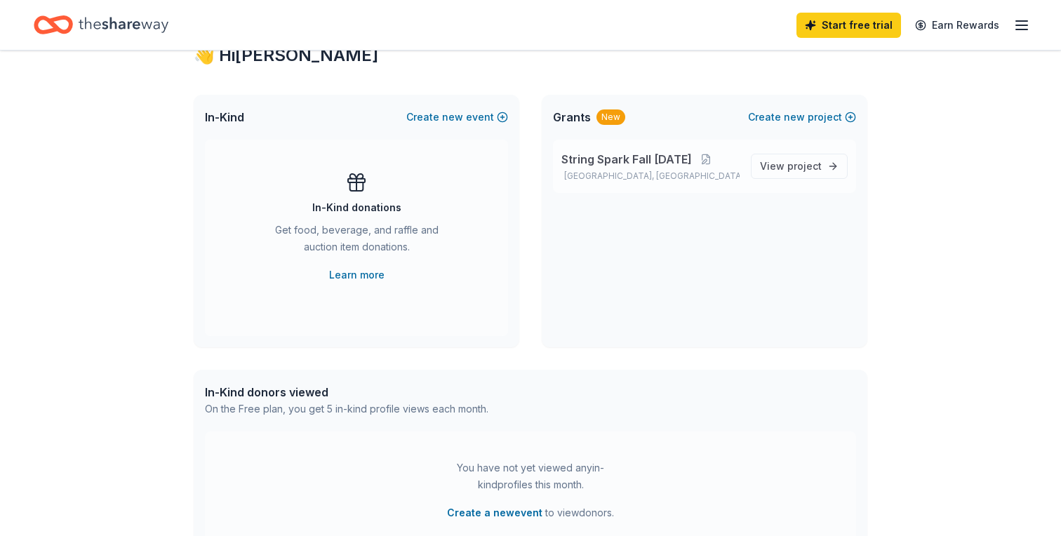
scroll to position [267, 0]
click at [621, 157] on span "String Spark Fall [DATE]" at bounding box center [627, 158] width 131 height 17
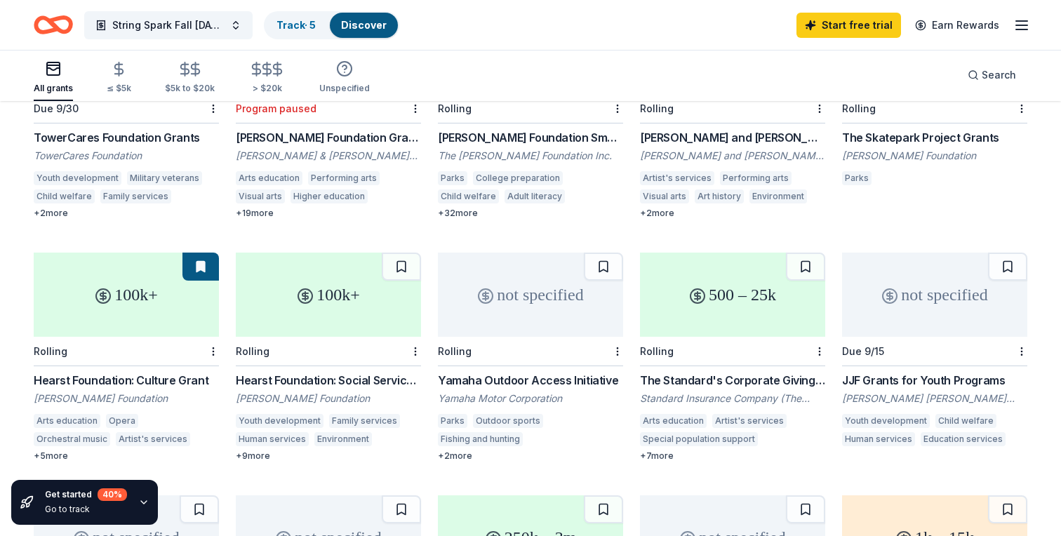
scroll to position [221, 0]
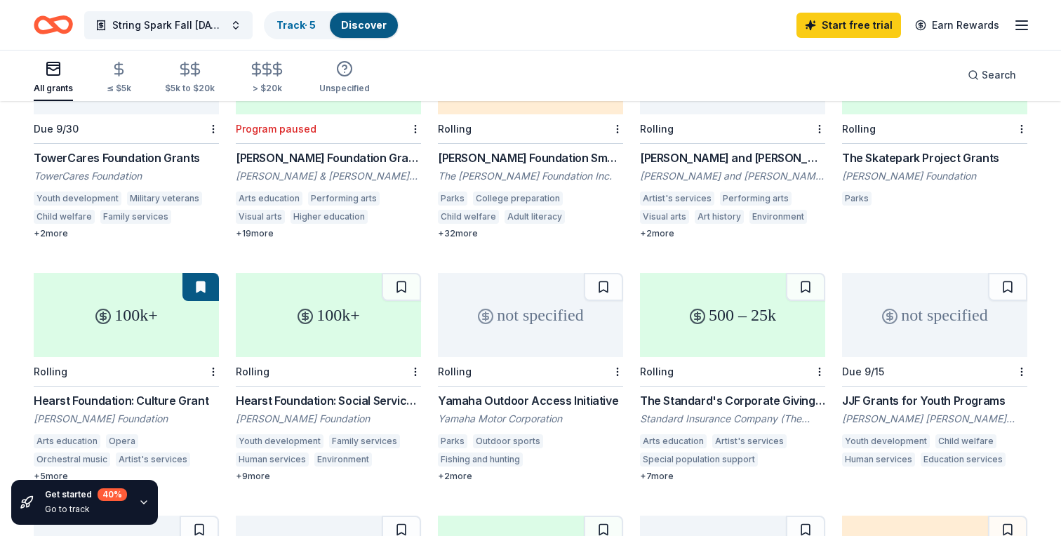
click at [632, 226] on div "not specified Due 9/30 TowerCares Foundation Grants TowerCares Foundation Youth…" at bounding box center [531, 499] width 994 height 938
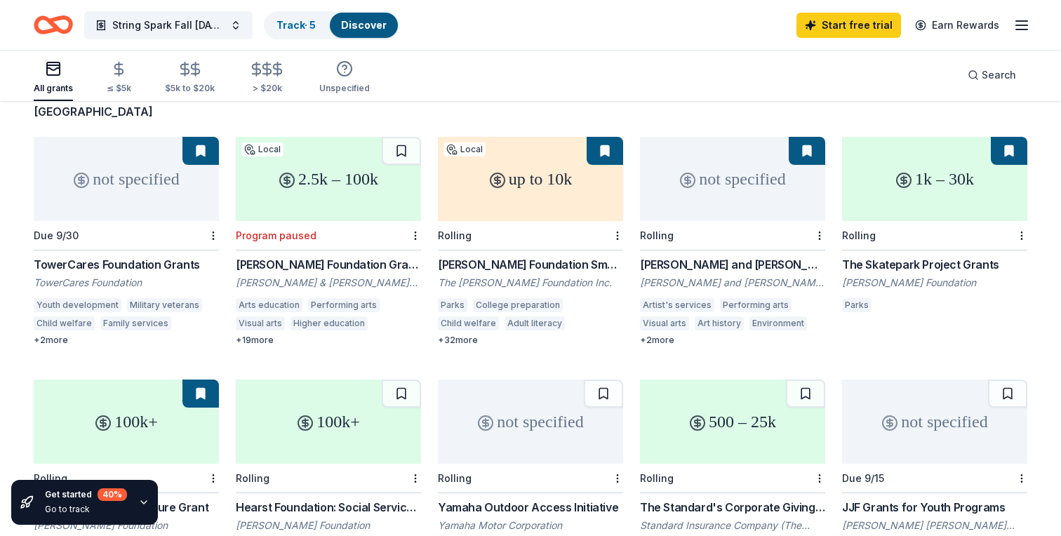
scroll to position [116, 0]
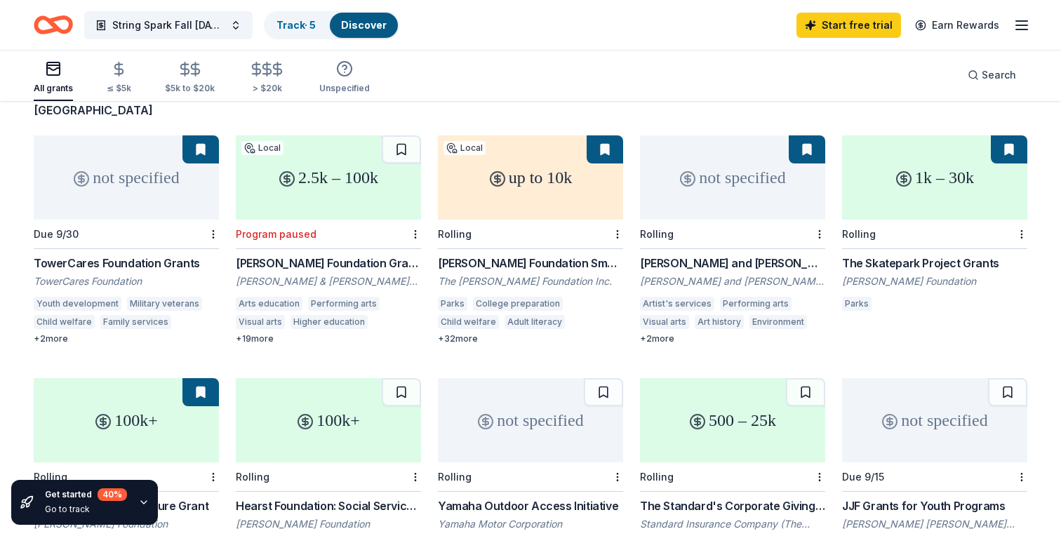
click at [901, 220] on div "Rolling" at bounding box center [934, 234] width 185 height 29
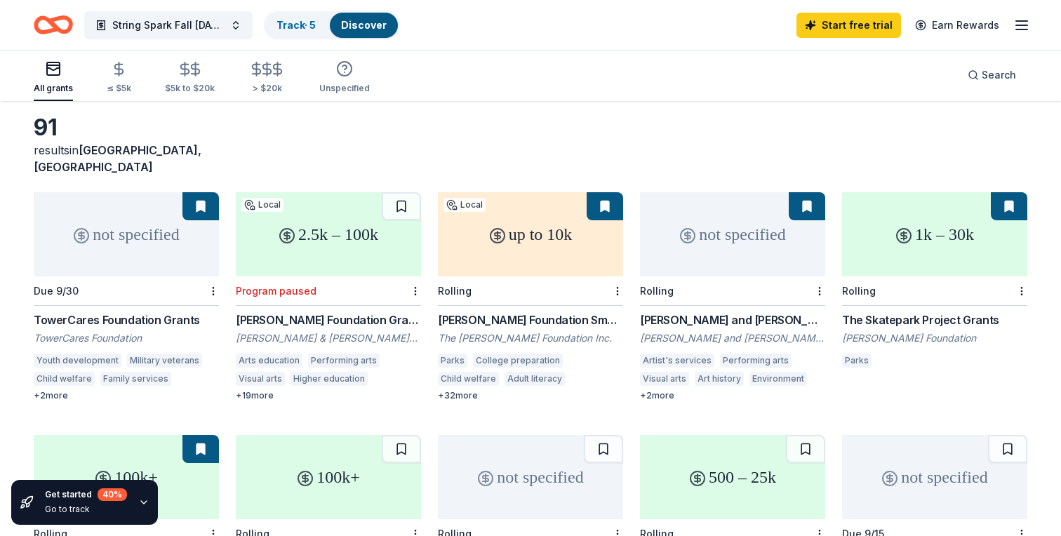
scroll to position [53, 0]
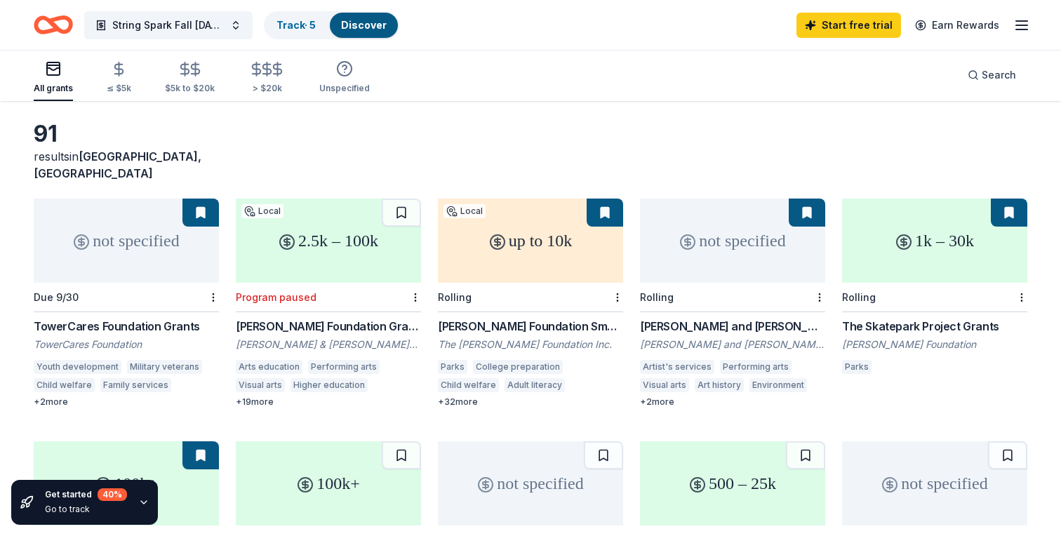
click at [705, 244] on div "not specified" at bounding box center [732, 241] width 185 height 84
click at [512, 255] on div "up to 10k" at bounding box center [530, 241] width 185 height 84
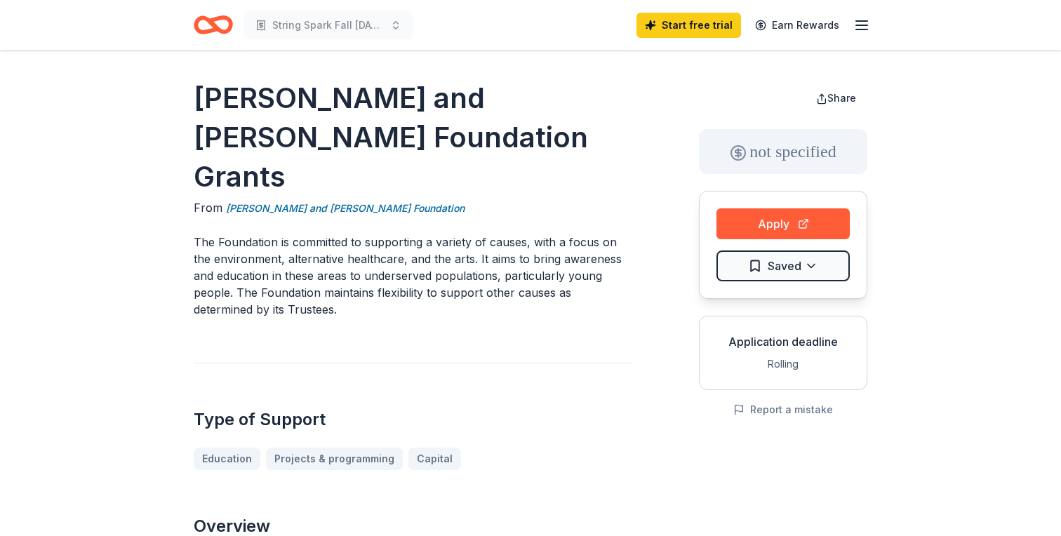
click at [371, 104] on h1 "Dr. Robert C. and Tina Sohn Foundation Grants" at bounding box center [413, 138] width 438 height 118
click at [348, 200] on link "Dr. Robert C. and Tina Sohn Foundation" at bounding box center [345, 208] width 239 height 17
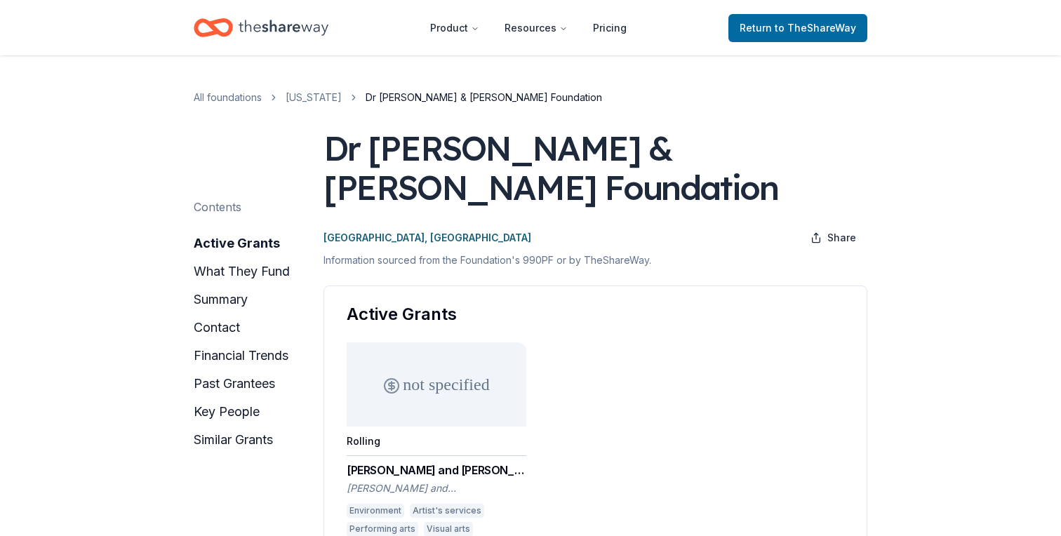
drag, startPoint x: 444, startPoint y: 145, endPoint x: 206, endPoint y: 74, distance: 248.3
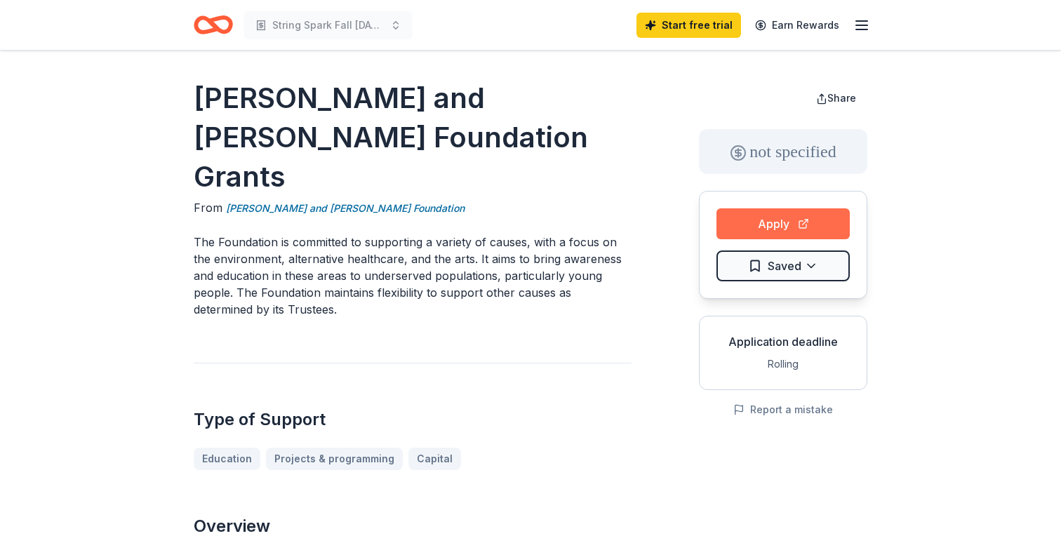
click at [771, 230] on button "Apply" at bounding box center [783, 223] width 133 height 31
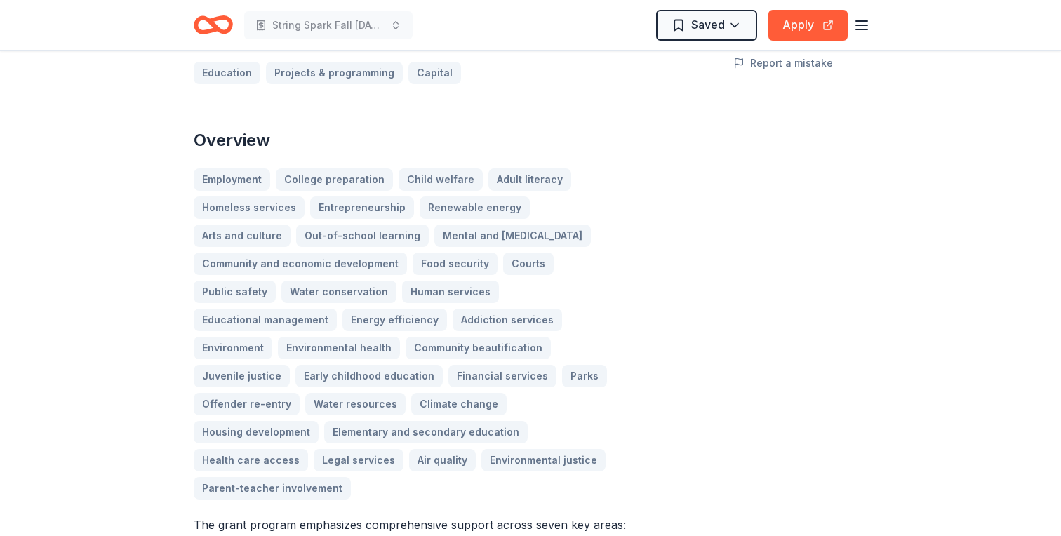
scroll to position [352, 0]
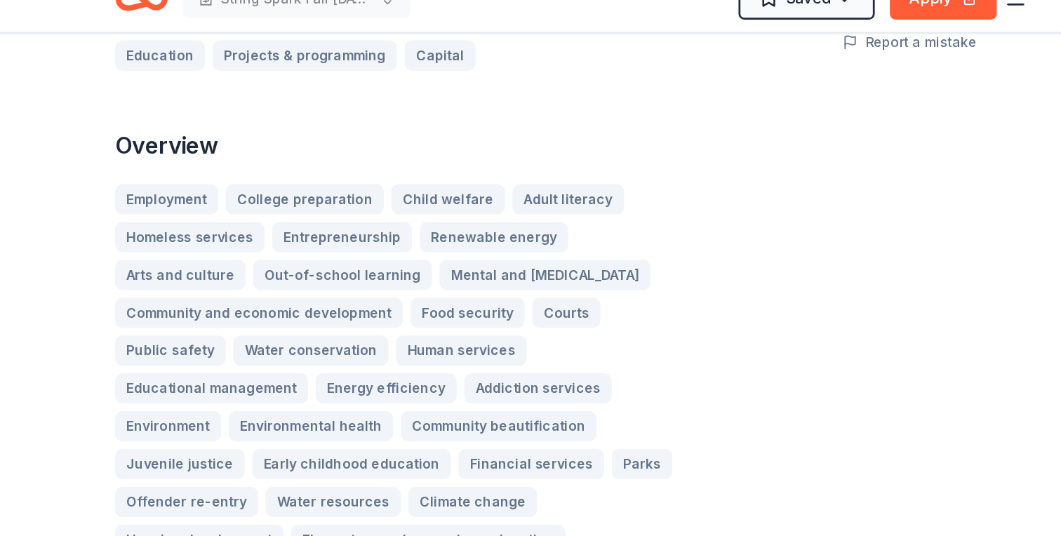
click at [561, 163] on div "Employment College preparation Child welfare Adult literacy Homeless services E…" at bounding box center [413, 328] width 438 height 331
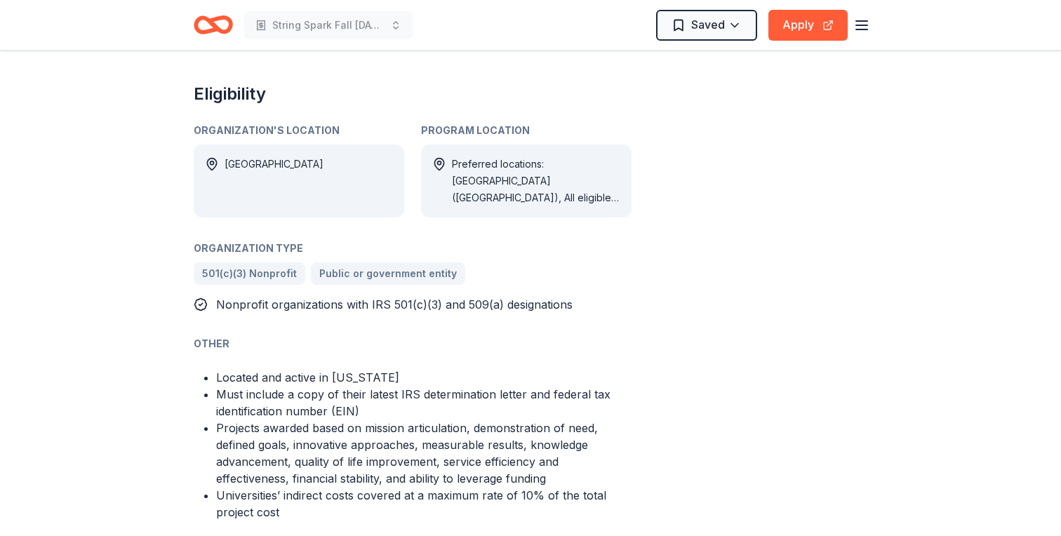
scroll to position [1095, 0]
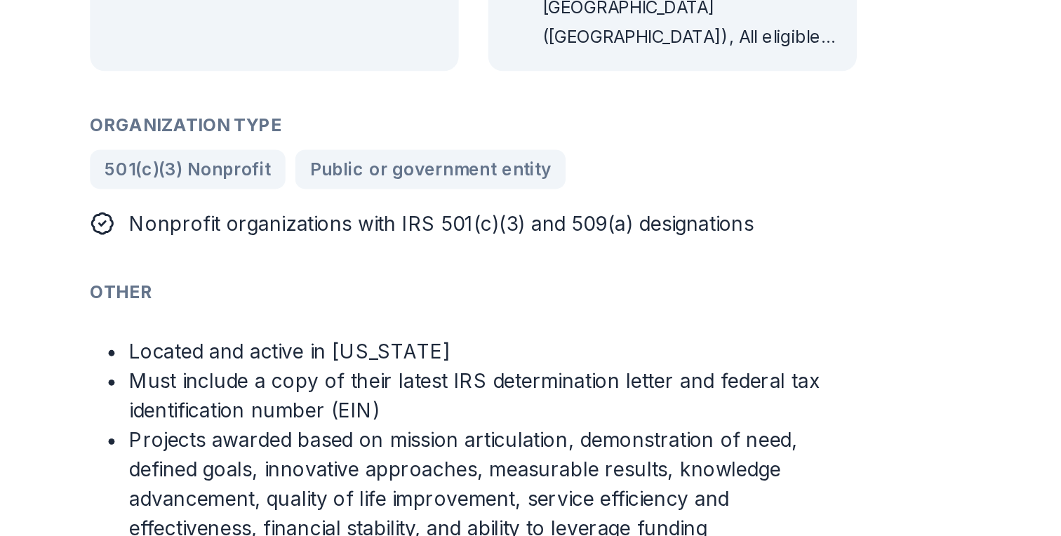
click at [250, 415] on li "Projects awarded based on mission articulation, demonstration of need, defined …" at bounding box center [424, 448] width 416 height 67
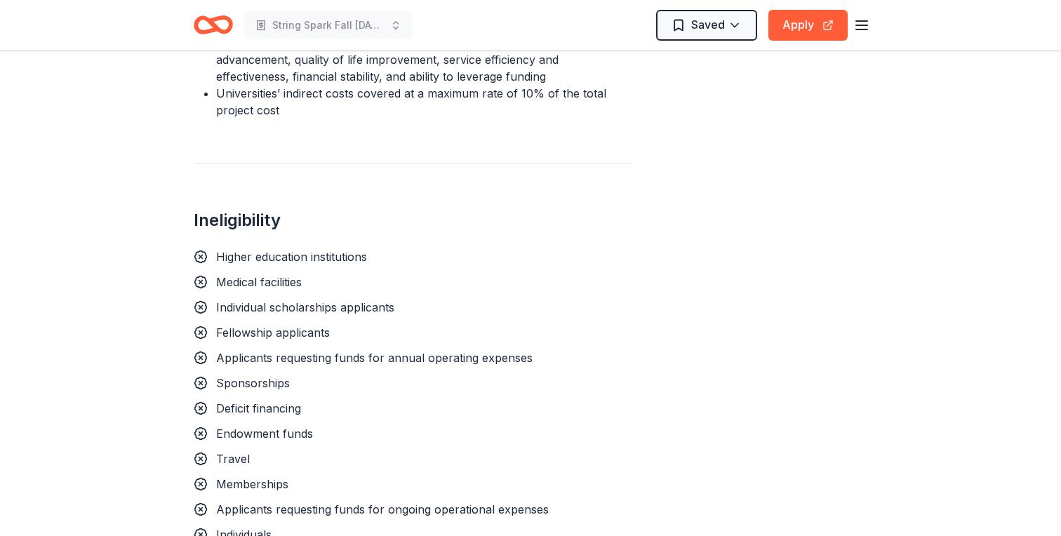
scroll to position [1494, 0]
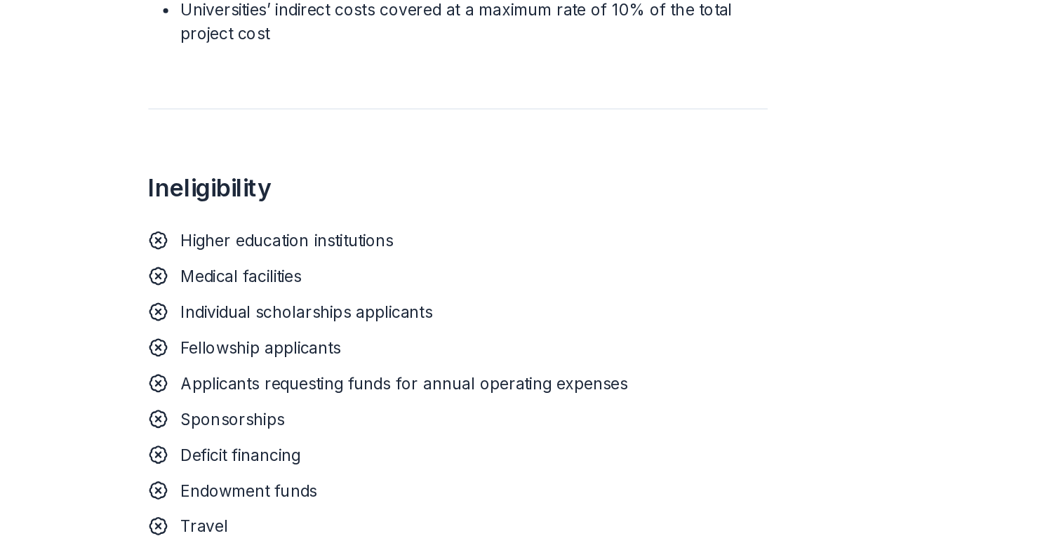
click at [246, 375] on span "Sponsorships" at bounding box center [253, 382] width 74 height 14
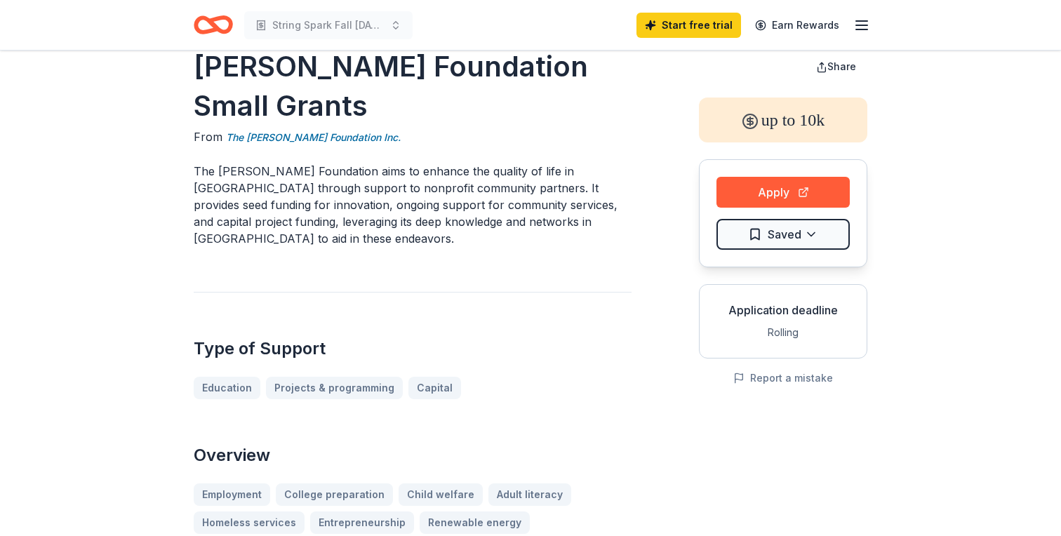
scroll to position [0, 0]
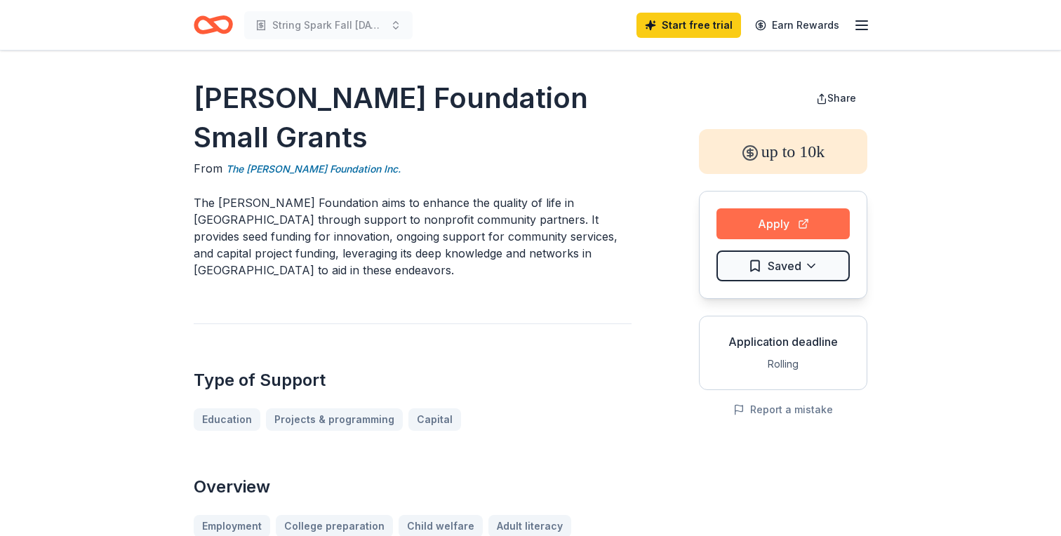
click at [770, 219] on button "Apply" at bounding box center [783, 223] width 133 height 31
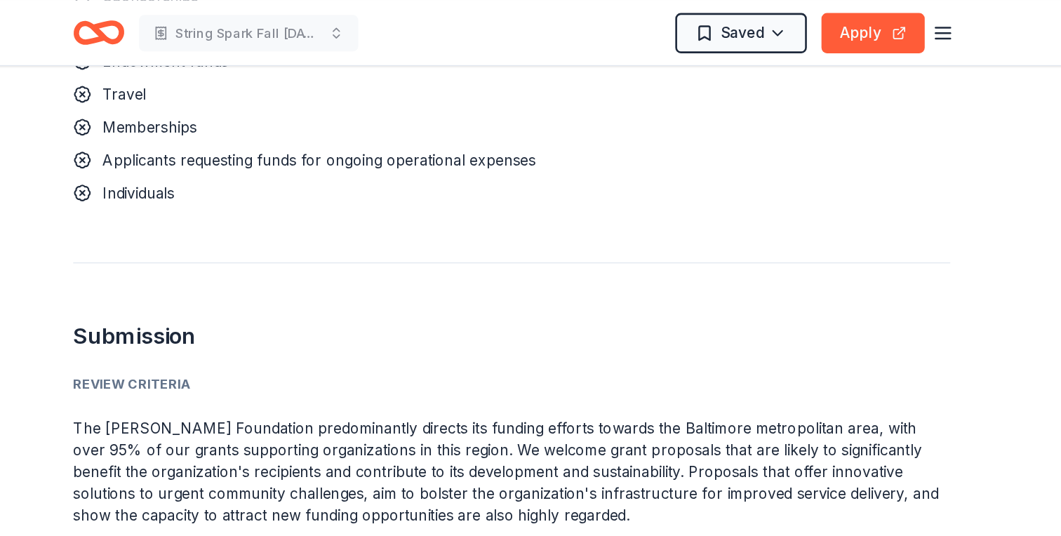
scroll to position [1875, 0]
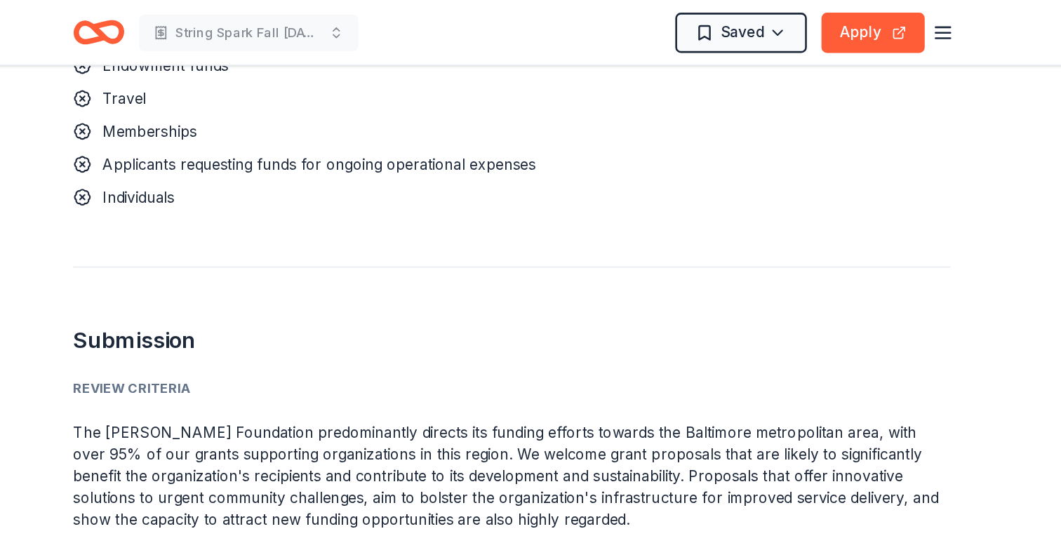
drag, startPoint x: 589, startPoint y: 227, endPoint x: 712, endPoint y: 241, distance: 124.3
click at [712, 324] on p "The Abell Foundation predominantly directs its funding efforts towards the Balt…" at bounding box center [531, 366] width 674 height 84
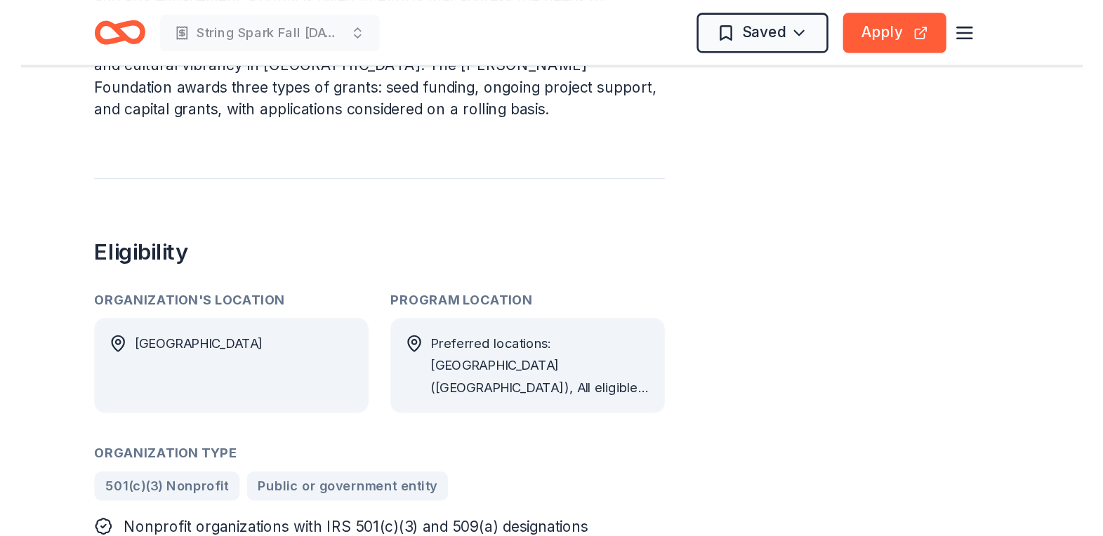
scroll to position [910, 0]
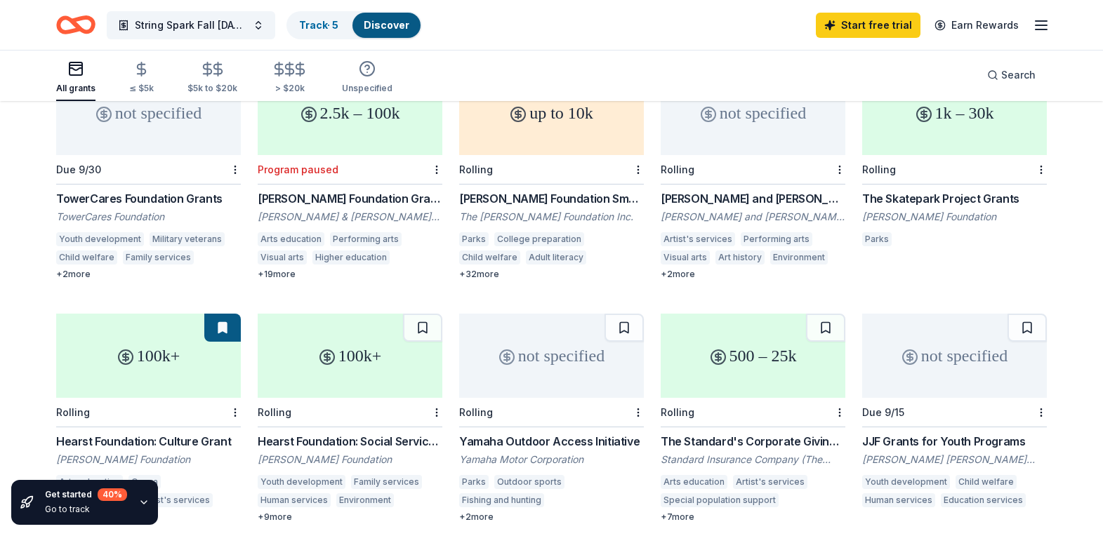
scroll to position [203, 0]
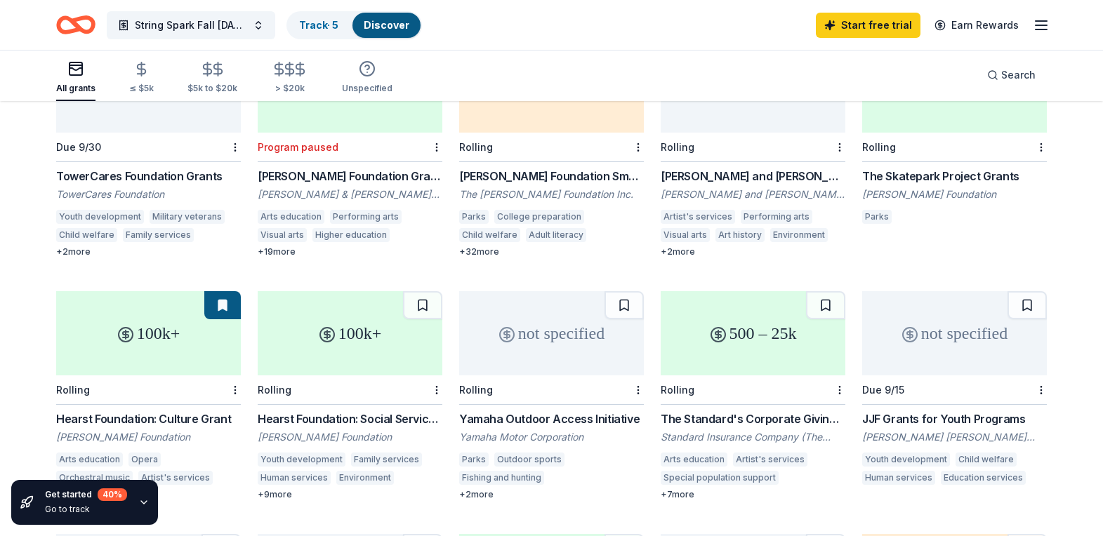
click at [740, 354] on div "500 – 25k" at bounding box center [752, 333] width 185 height 84
click at [555, 331] on div "not specified" at bounding box center [551, 333] width 185 height 84
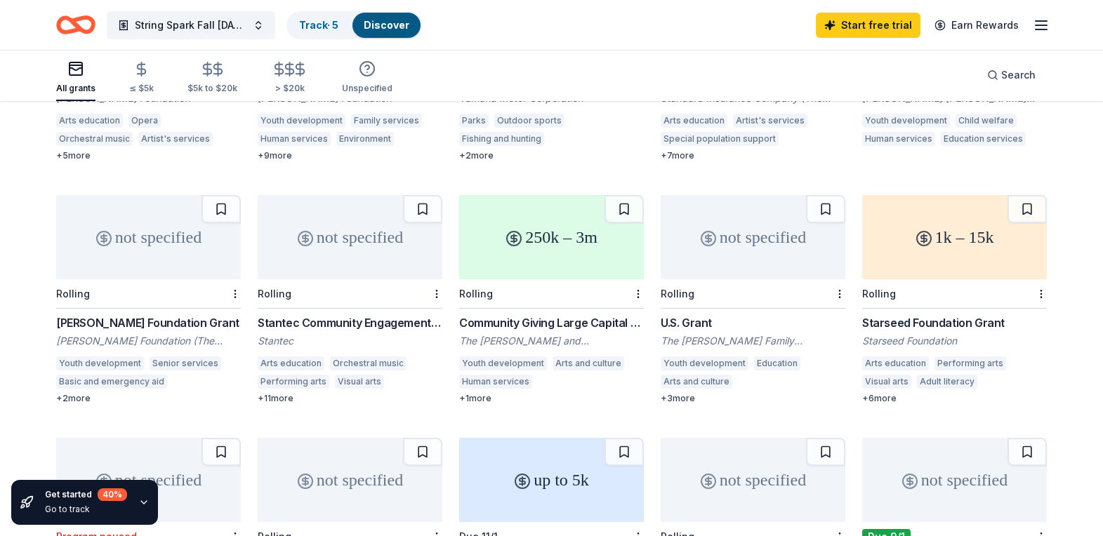
scroll to position [540, 0]
click at [903, 281] on div "Rolling" at bounding box center [954, 295] width 185 height 29
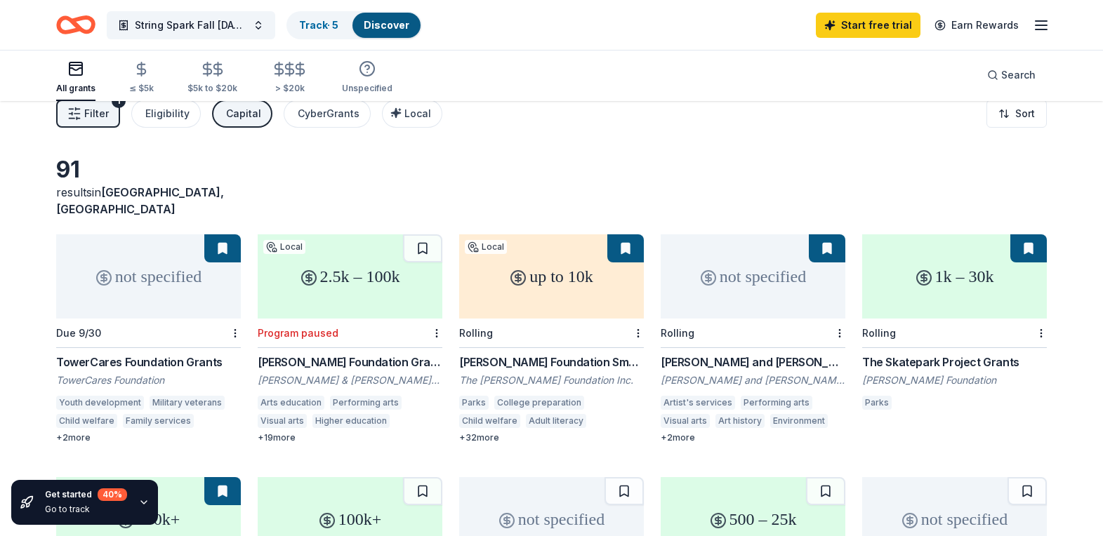
scroll to position [0, 0]
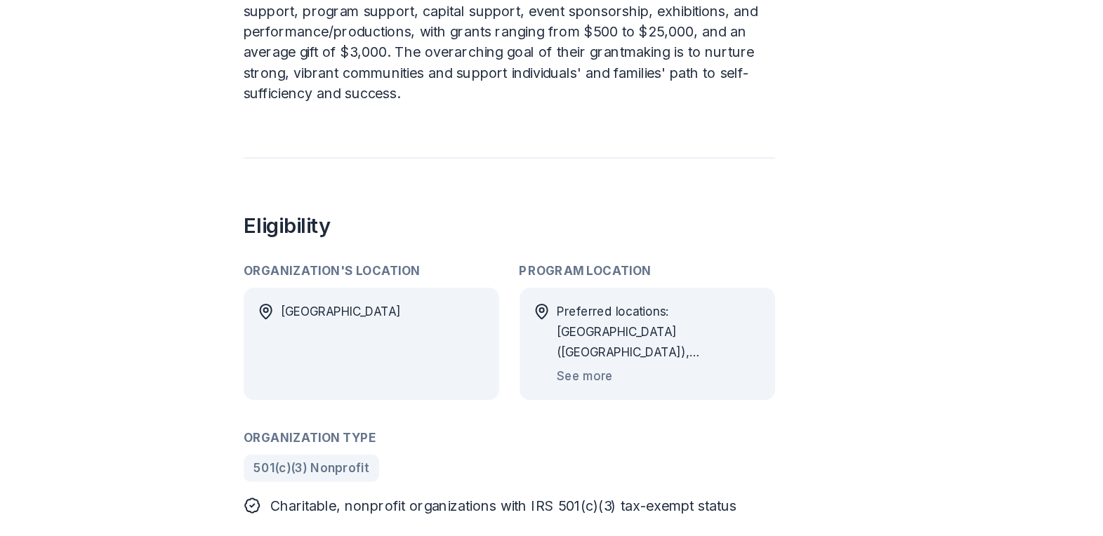
scroll to position [694, 0]
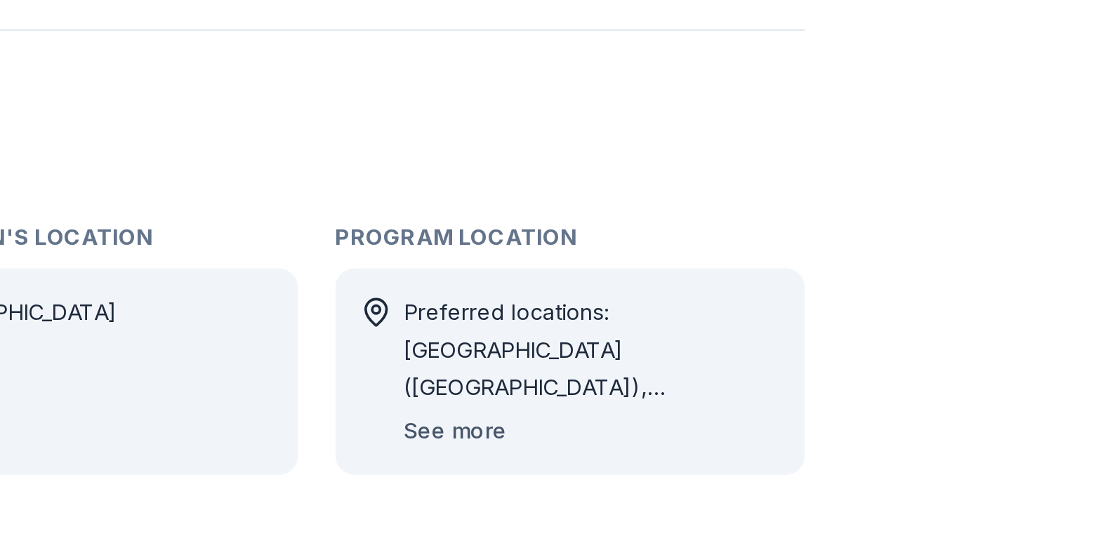
click at [508, 403] on button "See more" at bounding box center [496, 405] width 46 height 17
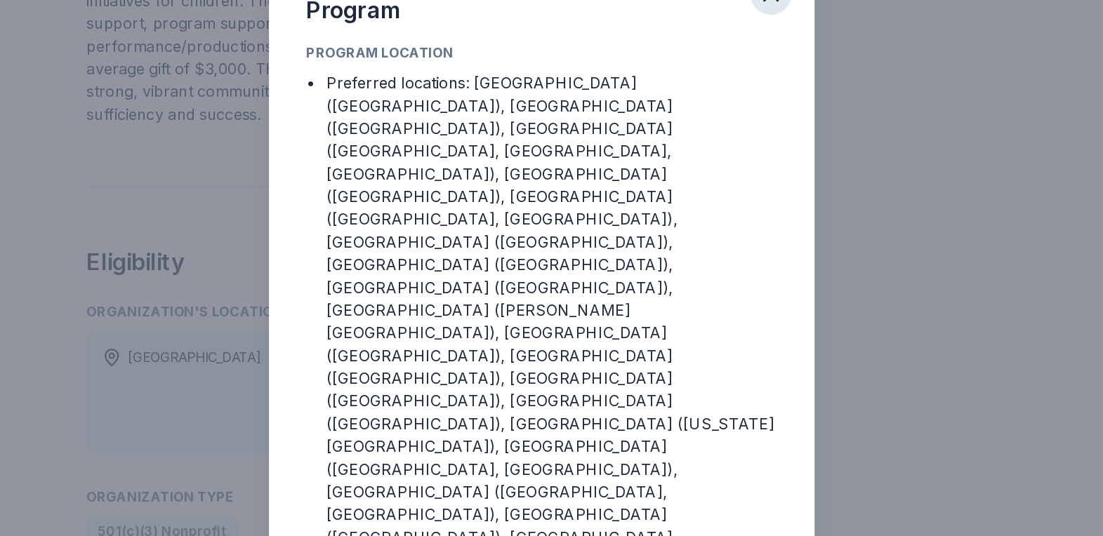
click at [722, 92] on icon "button" at bounding box center [722, 82] width 20 height 20
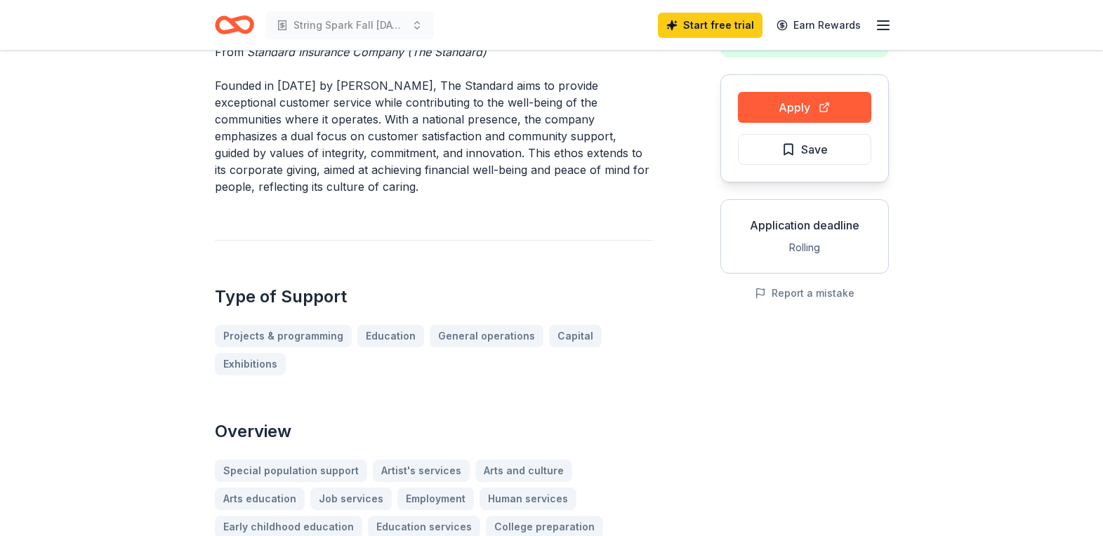
scroll to position [0, 0]
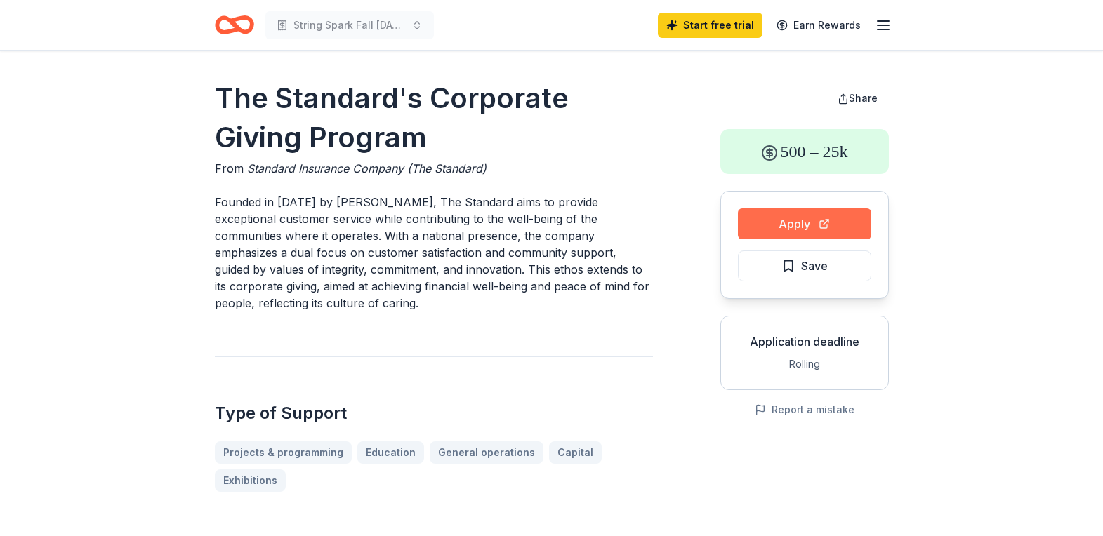
click at [759, 213] on button "Apply" at bounding box center [804, 223] width 133 height 31
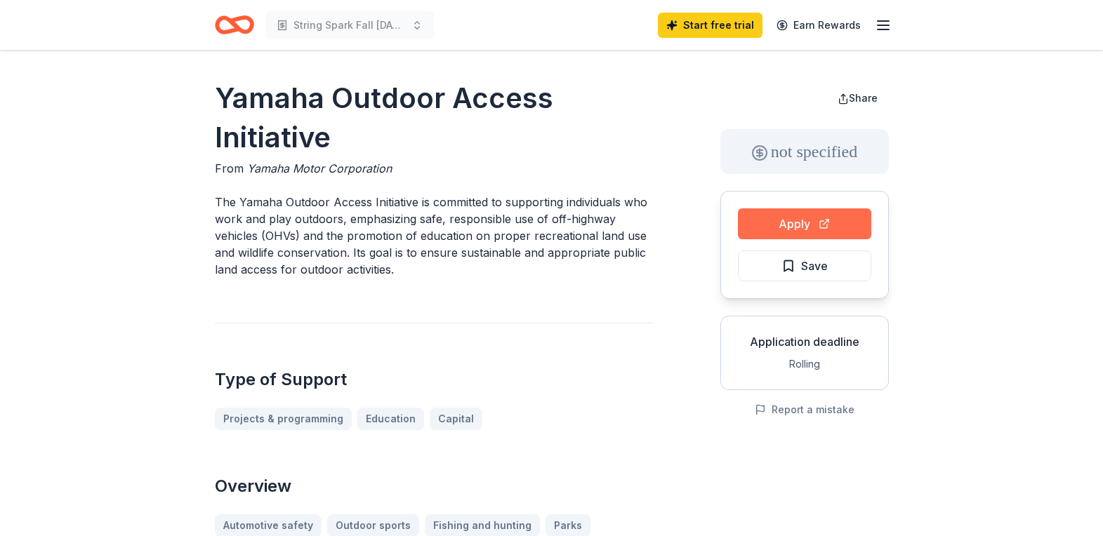
click at [781, 215] on button "Apply" at bounding box center [804, 223] width 133 height 31
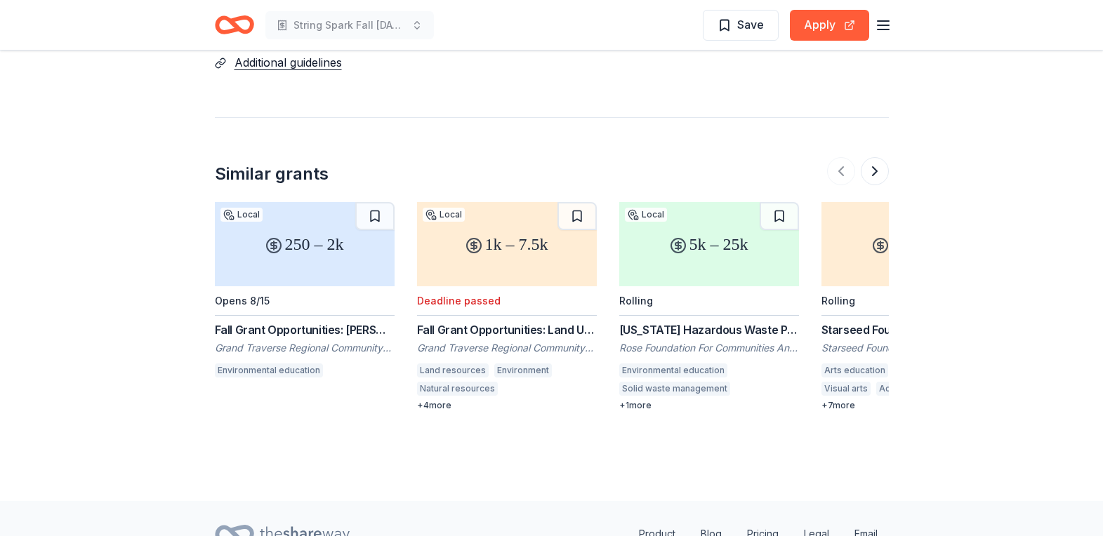
scroll to position [1327, 0]
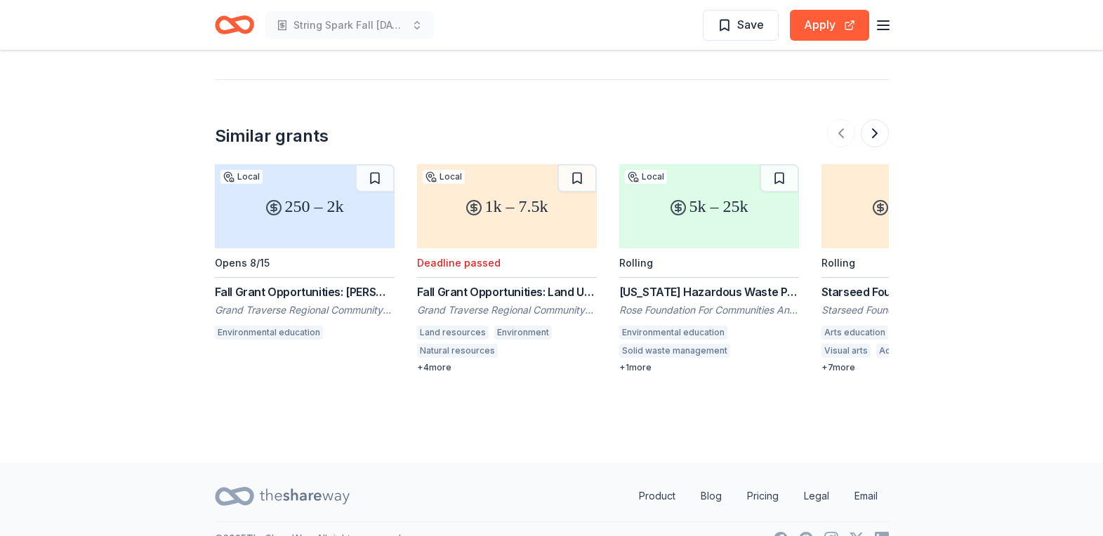
click at [291, 216] on div "250 – 2k" at bounding box center [305, 206] width 180 height 84
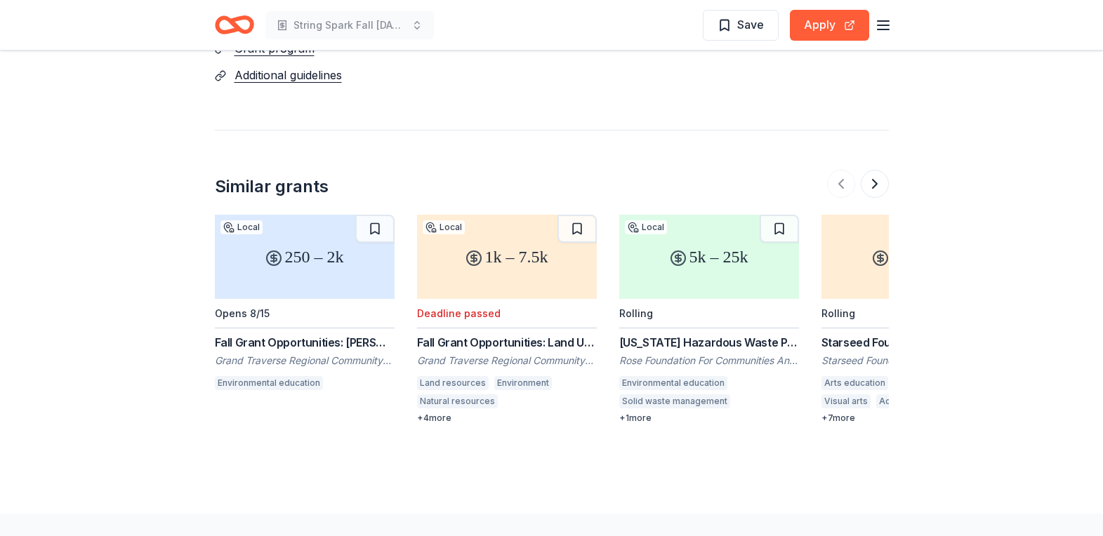
scroll to position [1274, 0]
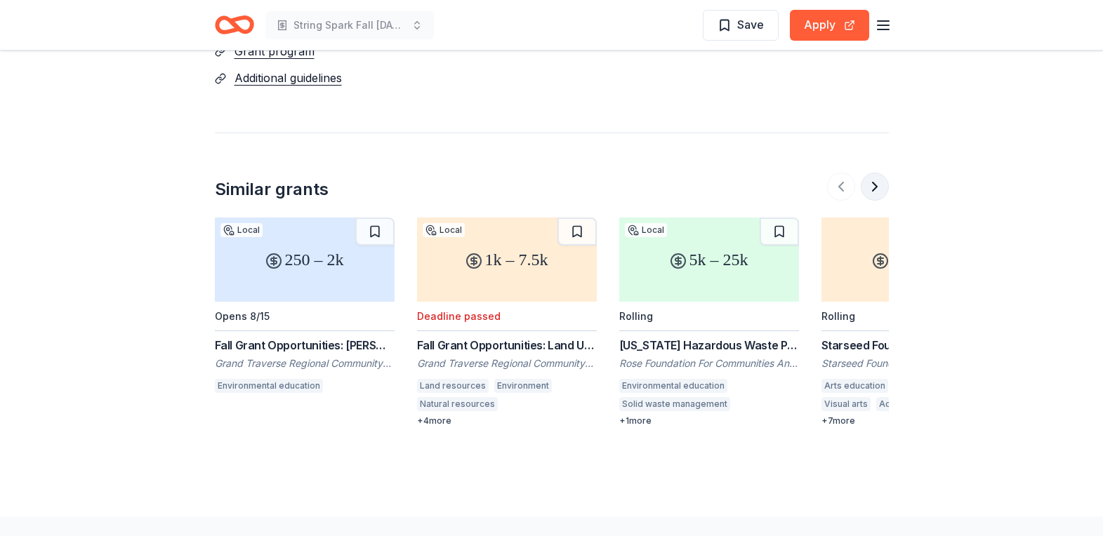
click at [879, 173] on button at bounding box center [875, 187] width 28 height 28
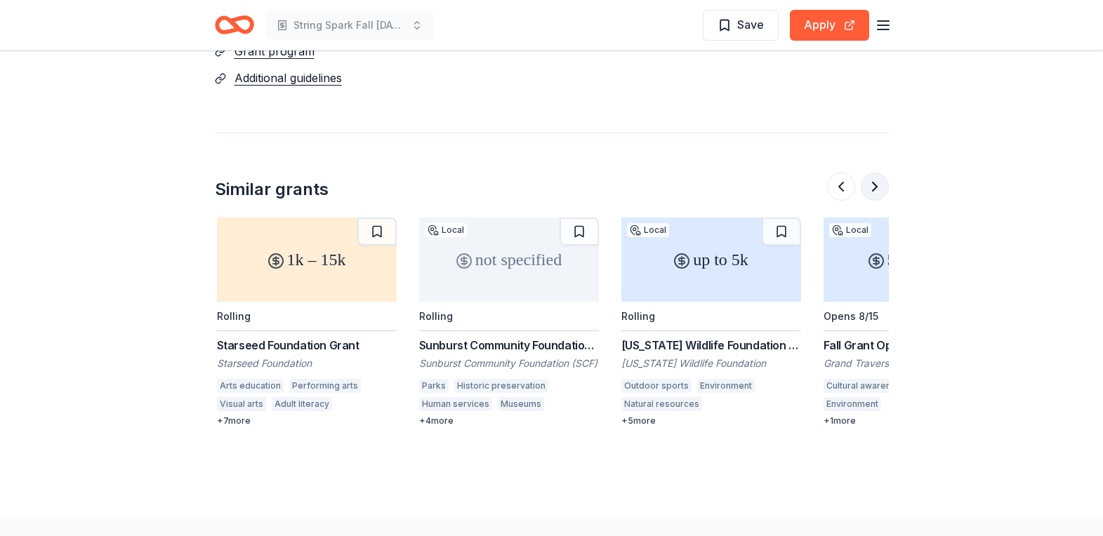
scroll to position [0, 606]
click at [875, 173] on button at bounding box center [875, 187] width 28 height 28
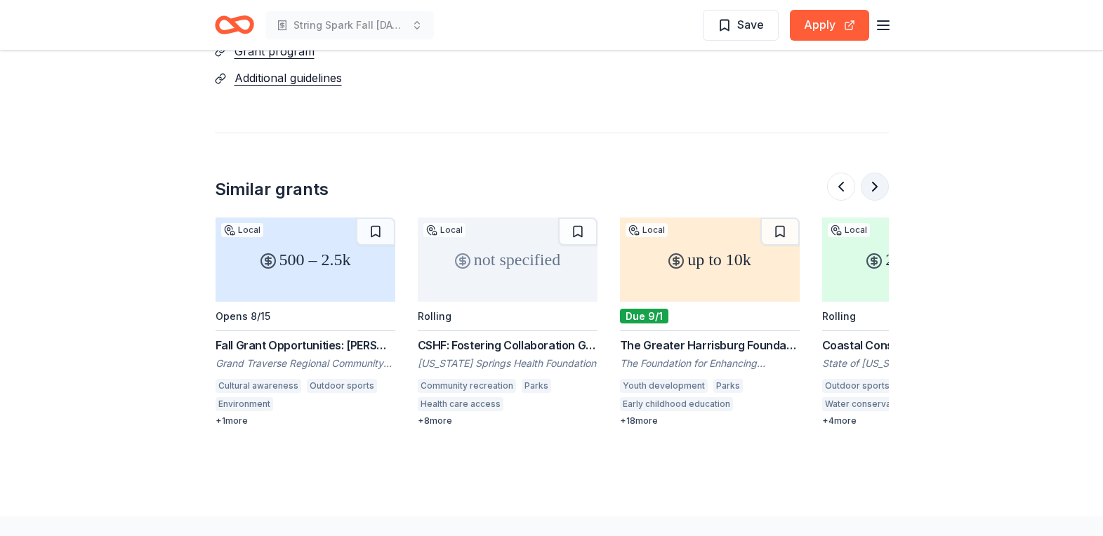
scroll to position [0, 1213]
click at [764, 242] on div "up to 10k" at bounding box center [709, 260] width 180 height 84
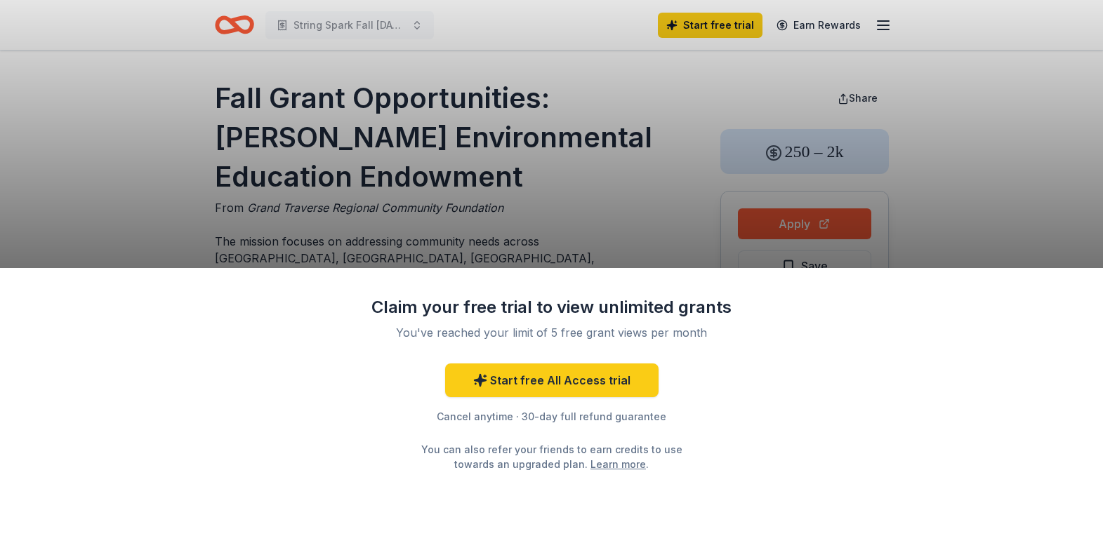
click at [451, 227] on div "Claim your free trial to view unlimited grants You've reached your limit of 5 f…" at bounding box center [551, 268] width 1103 height 536
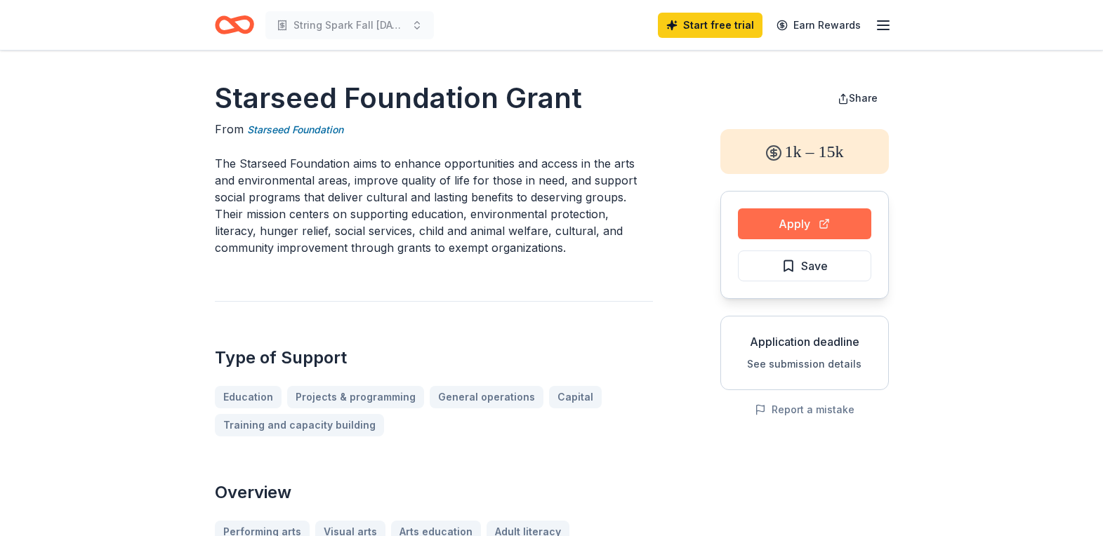
click at [851, 229] on button "Apply" at bounding box center [804, 223] width 133 height 31
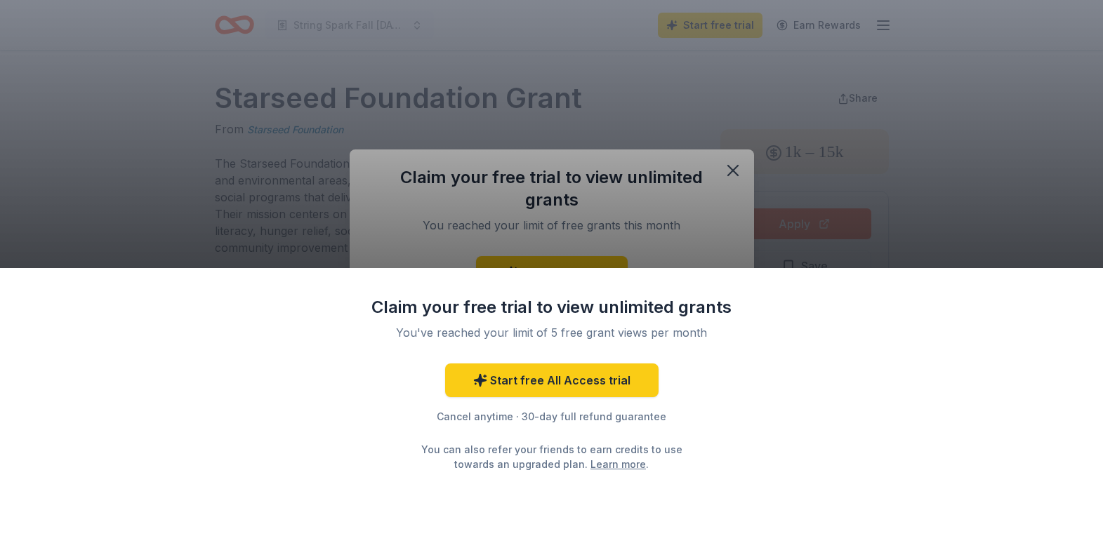
click at [732, 167] on div "Claim your free trial to view unlimited grants You've reached your limit of 5 f…" at bounding box center [551, 268] width 1103 height 536
